Goal: Navigation & Orientation: Find specific page/section

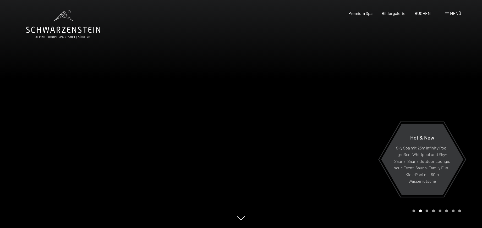
click at [448, 15] on div "Menü" at bounding box center [453, 13] width 16 height 6
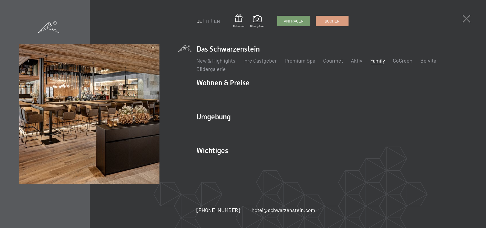
click at [375, 62] on link "Family" at bounding box center [377, 60] width 15 height 6
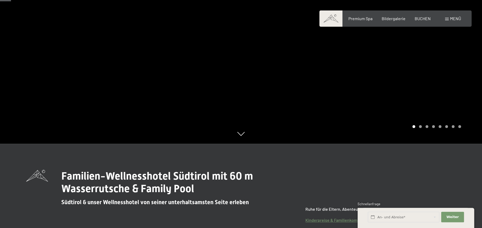
scroll to position [97, 0]
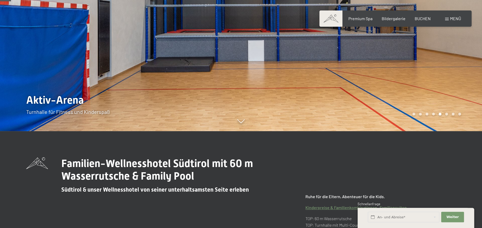
click at [447, 115] on div "Carousel Page 6" at bounding box center [446, 114] width 3 height 3
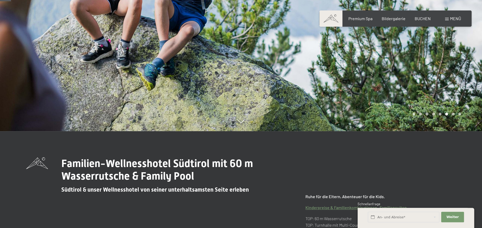
click at [453, 113] on div "Carousel Page 7" at bounding box center [453, 114] width 3 height 3
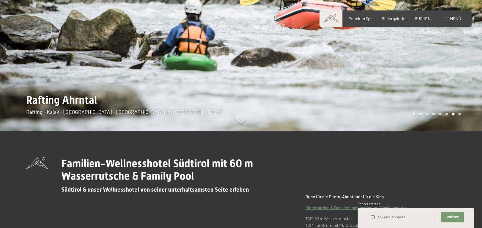
click at [460, 114] on div "Carousel Page 8" at bounding box center [459, 114] width 3 height 3
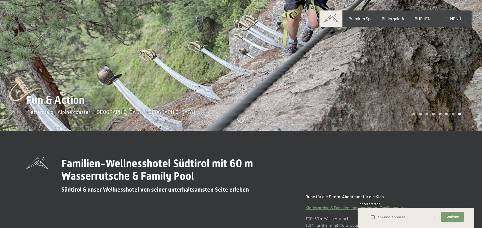
click at [413, 114] on div "Carousel Page 1" at bounding box center [413, 114] width 3 height 3
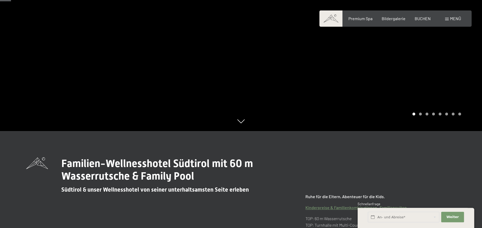
click at [421, 114] on div "Carousel Pagination" at bounding box center [435, 114] width 51 height 3
click at [420, 114] on div "Carousel Page 2" at bounding box center [420, 114] width 3 height 3
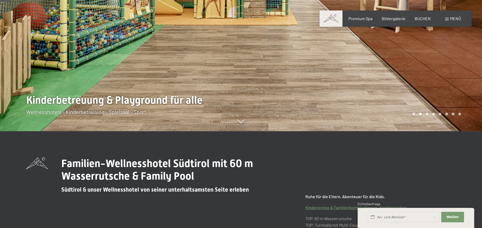
click at [428, 114] on div "Carousel Pagination" at bounding box center [435, 114] width 51 height 3
click at [427, 114] on div "Carousel Page 3" at bounding box center [426, 114] width 3 height 3
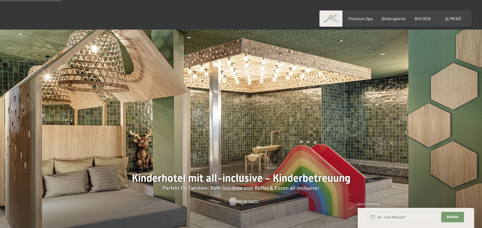
scroll to position [533, 0]
